Goal: Information Seeking & Learning: Learn about a topic

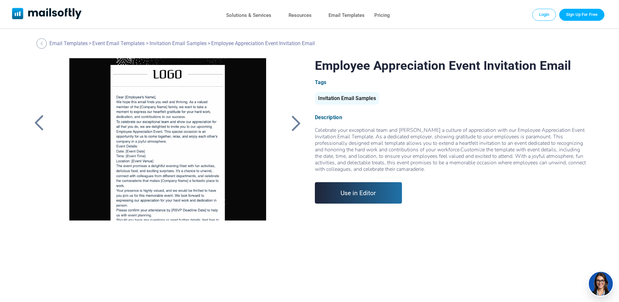
click at [290, 123] on div at bounding box center [296, 123] width 16 height 17
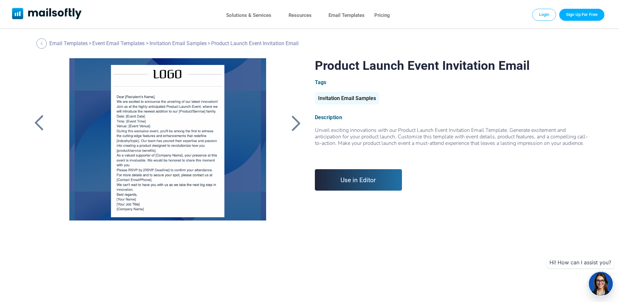
click at [290, 123] on div at bounding box center [296, 123] width 16 height 17
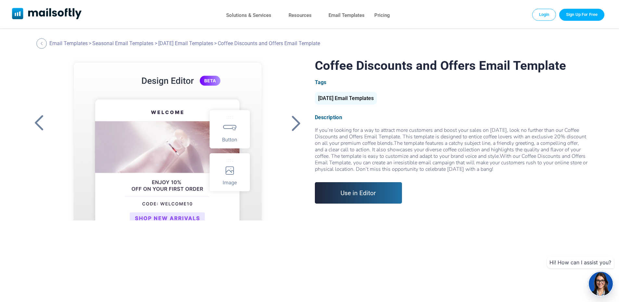
click at [293, 123] on div at bounding box center [296, 123] width 16 height 17
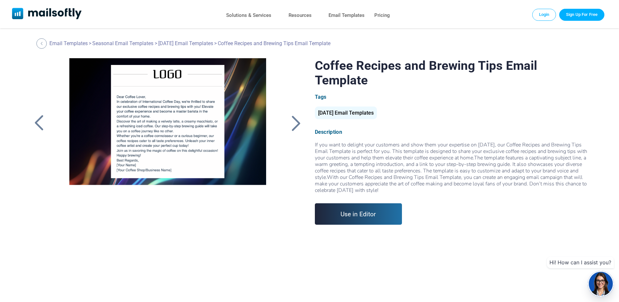
click at [293, 123] on div at bounding box center [296, 123] width 16 height 17
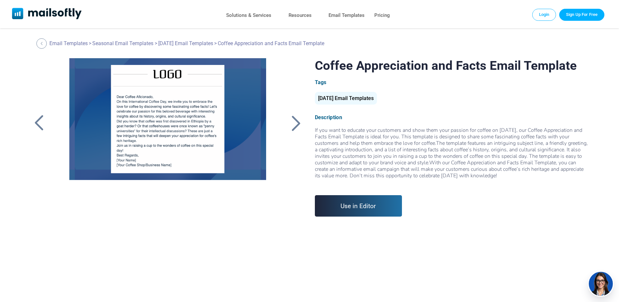
click at [293, 123] on div at bounding box center [296, 123] width 16 height 17
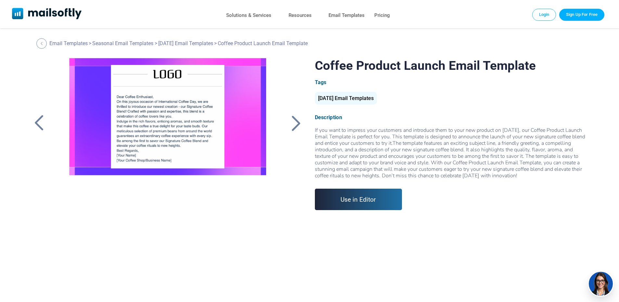
click at [293, 123] on div at bounding box center [296, 123] width 16 height 17
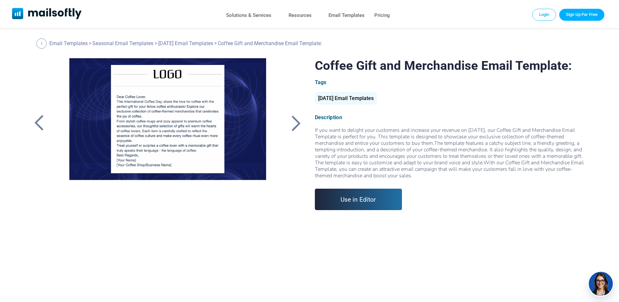
click at [293, 123] on div at bounding box center [296, 123] width 16 height 17
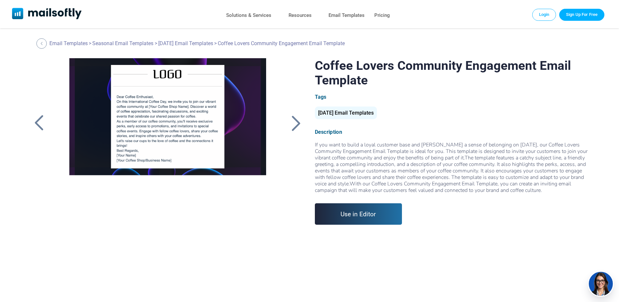
click at [293, 123] on div at bounding box center [296, 123] width 16 height 17
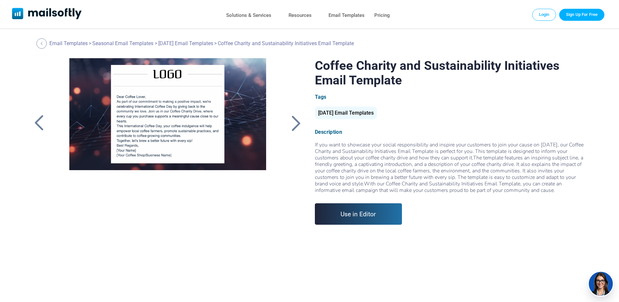
click at [293, 123] on div at bounding box center [296, 123] width 16 height 17
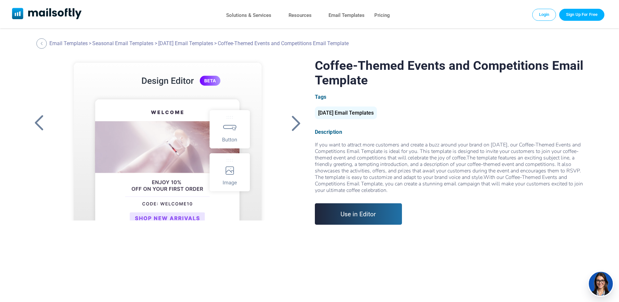
click at [293, 123] on div at bounding box center [296, 123] width 16 height 17
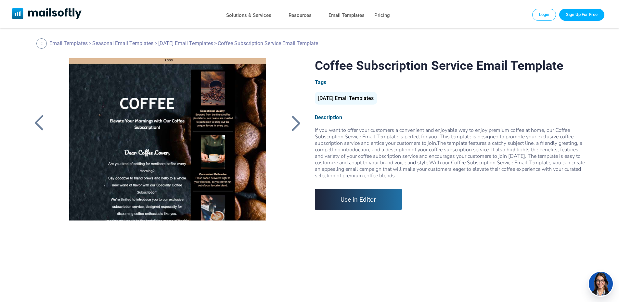
click at [293, 123] on div at bounding box center [296, 123] width 16 height 17
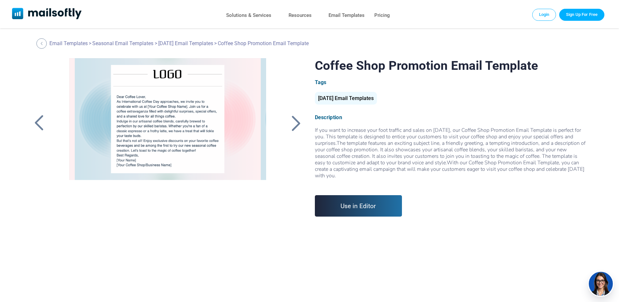
click at [293, 123] on div at bounding box center [296, 123] width 16 height 17
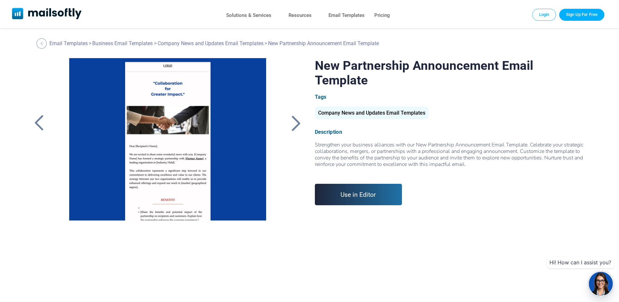
click at [293, 123] on div at bounding box center [296, 123] width 16 height 17
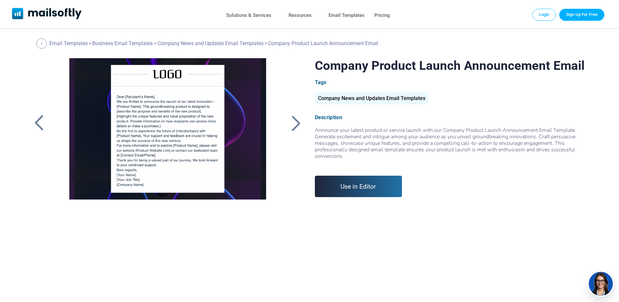
click at [293, 123] on div at bounding box center [296, 123] width 16 height 17
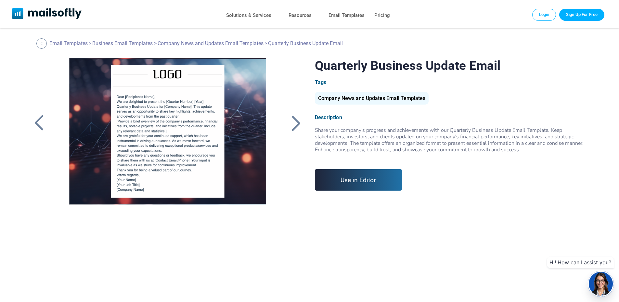
click at [293, 123] on div at bounding box center [296, 123] width 16 height 17
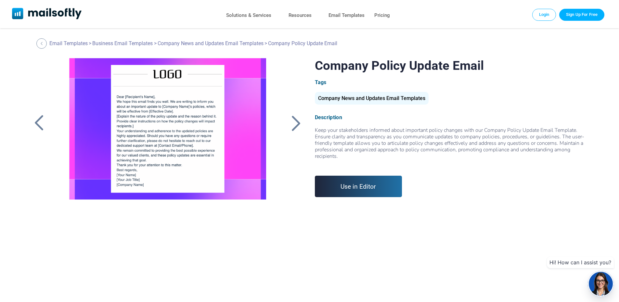
click at [293, 123] on div at bounding box center [296, 123] width 16 height 17
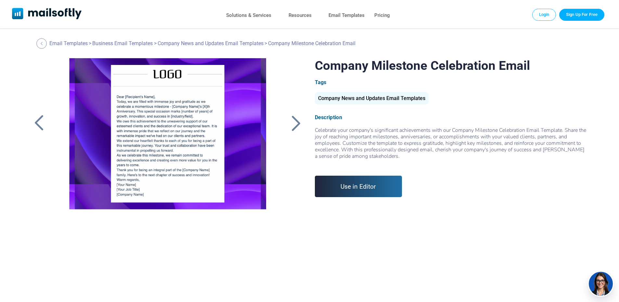
click at [293, 123] on div at bounding box center [296, 123] width 16 height 17
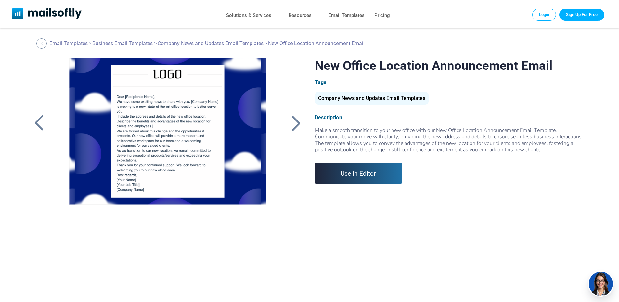
click at [293, 123] on div at bounding box center [296, 123] width 16 height 17
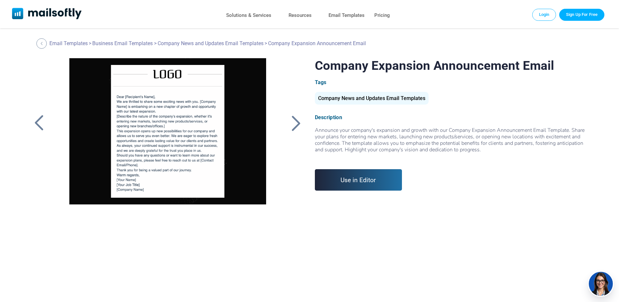
click at [293, 123] on div at bounding box center [296, 123] width 16 height 17
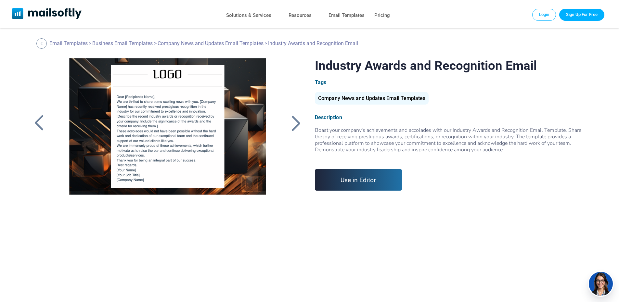
click at [293, 123] on div at bounding box center [296, 123] width 16 height 17
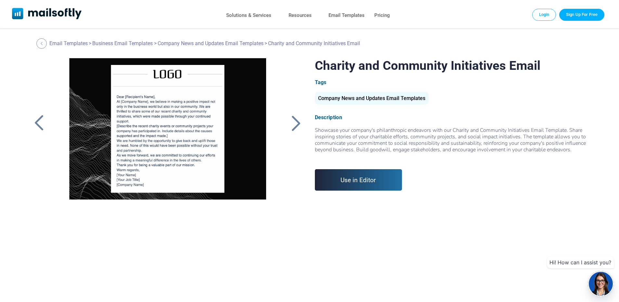
click at [293, 123] on div at bounding box center [296, 123] width 16 height 17
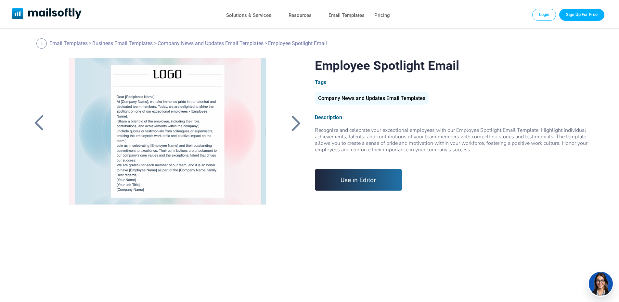
click at [293, 123] on div at bounding box center [296, 123] width 16 height 17
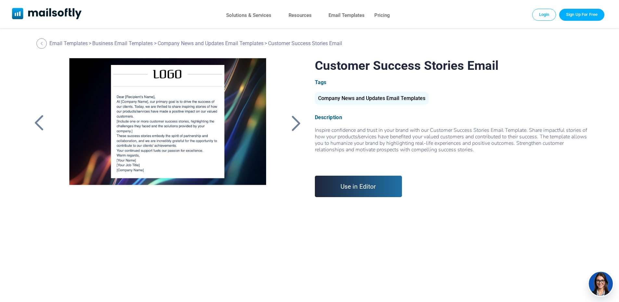
click at [293, 123] on div at bounding box center [296, 123] width 16 height 17
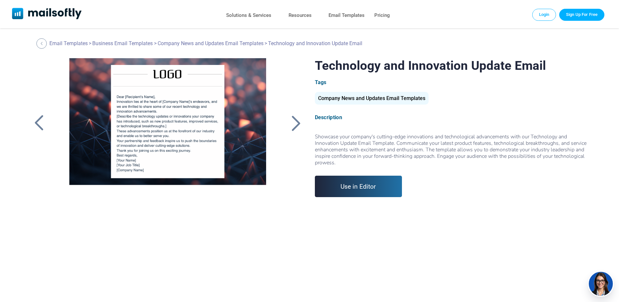
click at [293, 123] on div at bounding box center [296, 123] width 16 height 17
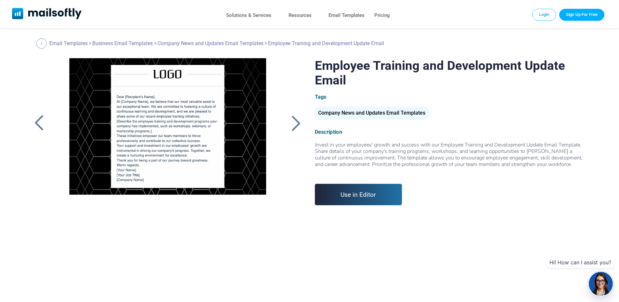
click at [293, 123] on div at bounding box center [296, 123] width 16 height 17
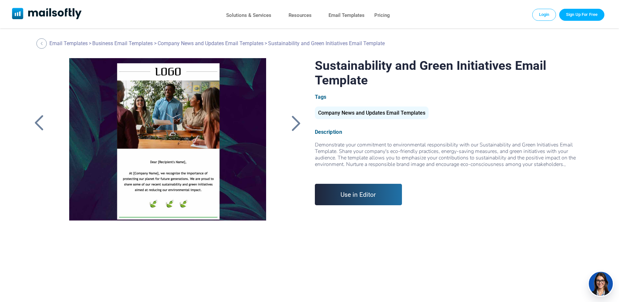
click at [293, 123] on div at bounding box center [296, 123] width 16 height 17
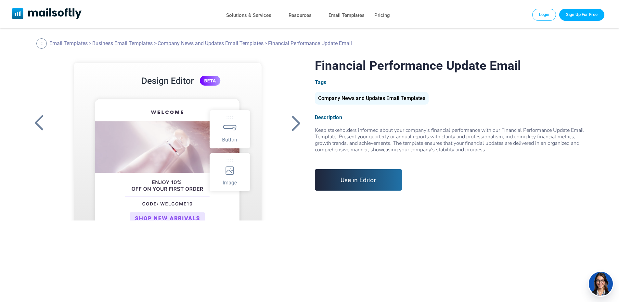
click at [293, 123] on div at bounding box center [296, 123] width 16 height 17
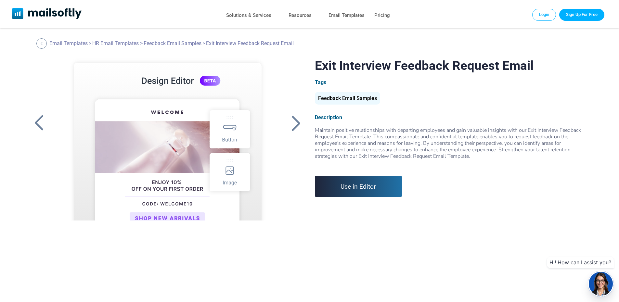
click at [293, 123] on div at bounding box center [296, 123] width 16 height 17
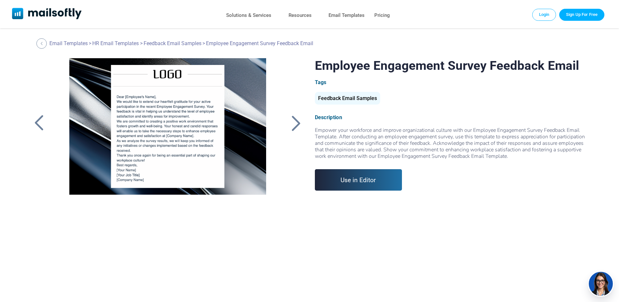
click at [293, 123] on div at bounding box center [296, 123] width 16 height 17
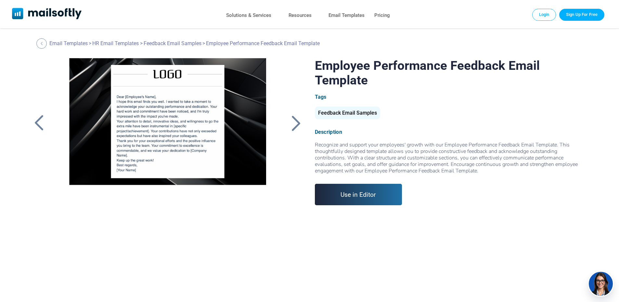
click at [293, 123] on div at bounding box center [296, 123] width 16 height 17
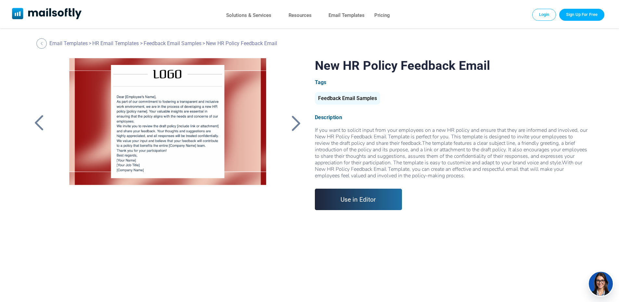
click at [293, 123] on div at bounding box center [296, 123] width 16 height 17
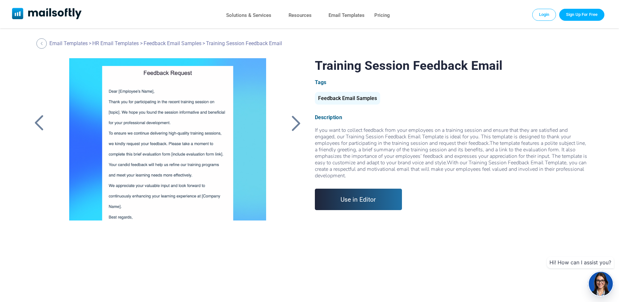
click at [293, 123] on div at bounding box center [296, 123] width 16 height 17
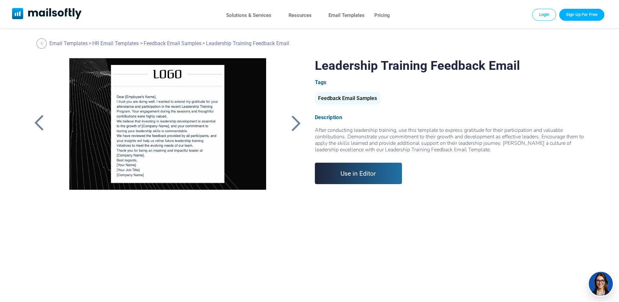
click at [293, 123] on div at bounding box center [296, 123] width 16 height 17
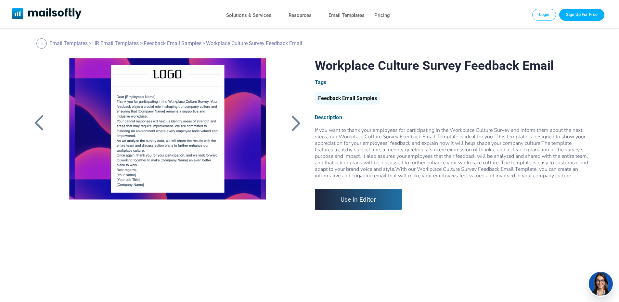
click at [293, 123] on div at bounding box center [296, 123] width 16 height 17
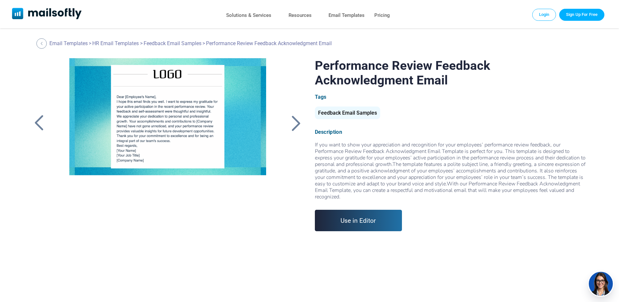
click at [293, 123] on div at bounding box center [296, 123] width 16 height 17
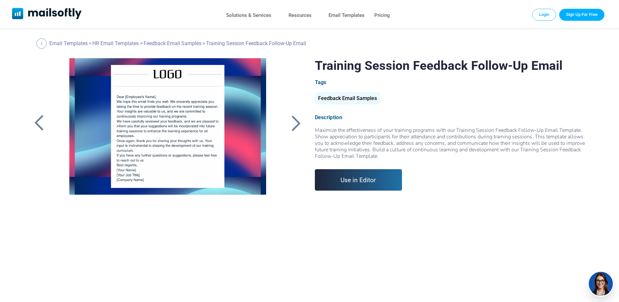
click at [293, 123] on div at bounding box center [296, 123] width 16 height 17
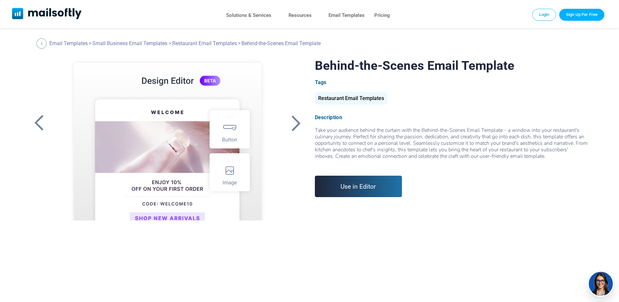
click at [293, 123] on div at bounding box center [296, 123] width 16 height 17
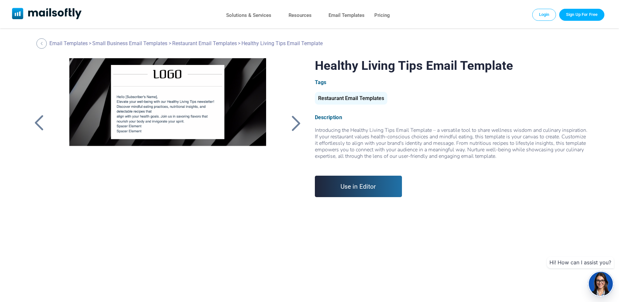
click at [293, 123] on div at bounding box center [296, 123] width 16 height 17
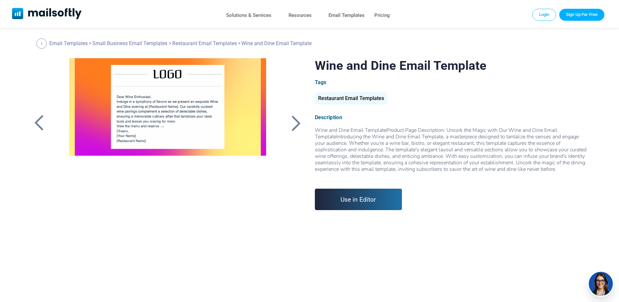
click at [293, 123] on div at bounding box center [296, 123] width 16 height 17
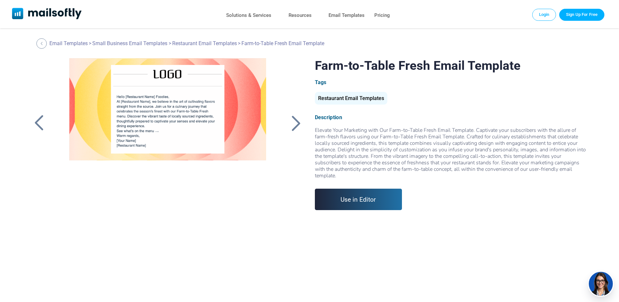
click at [293, 123] on div at bounding box center [296, 123] width 16 height 17
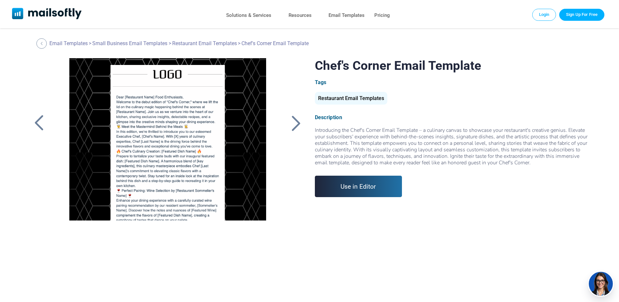
click at [293, 123] on div at bounding box center [296, 123] width 16 height 17
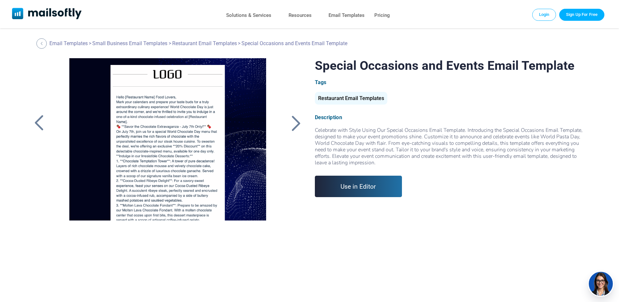
click at [293, 123] on div at bounding box center [296, 123] width 16 height 17
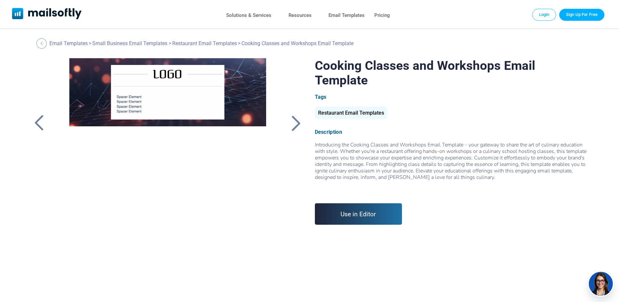
click at [293, 123] on div at bounding box center [296, 123] width 16 height 17
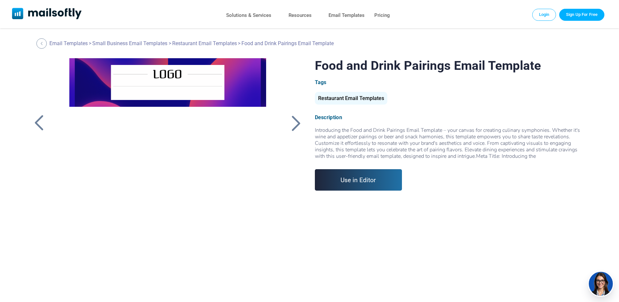
click at [293, 123] on div at bounding box center [296, 123] width 16 height 17
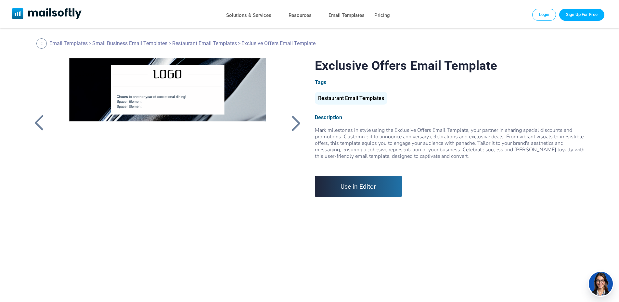
click at [302, 125] on div at bounding box center [296, 123] width 16 height 17
